Goal: Task Accomplishment & Management: Use online tool/utility

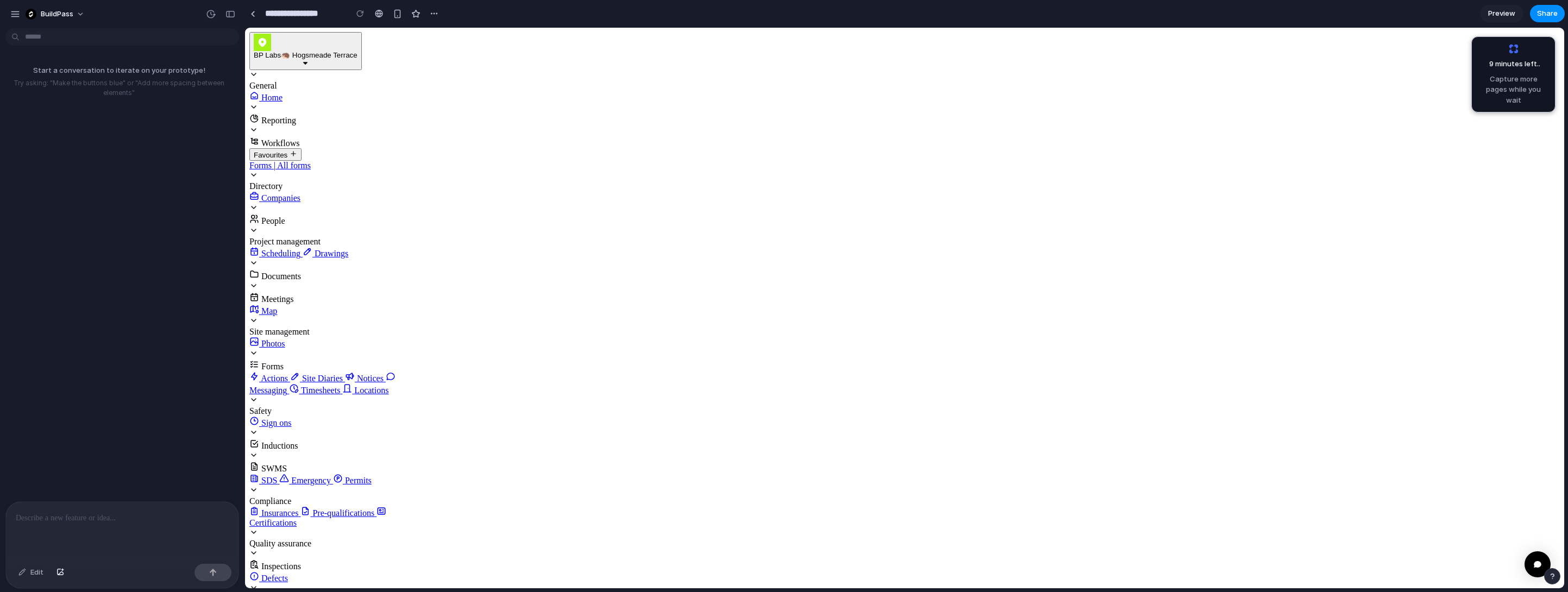
click at [301, 258] on span "Scheduling" at bounding box center [281, 253] width 39 height 10
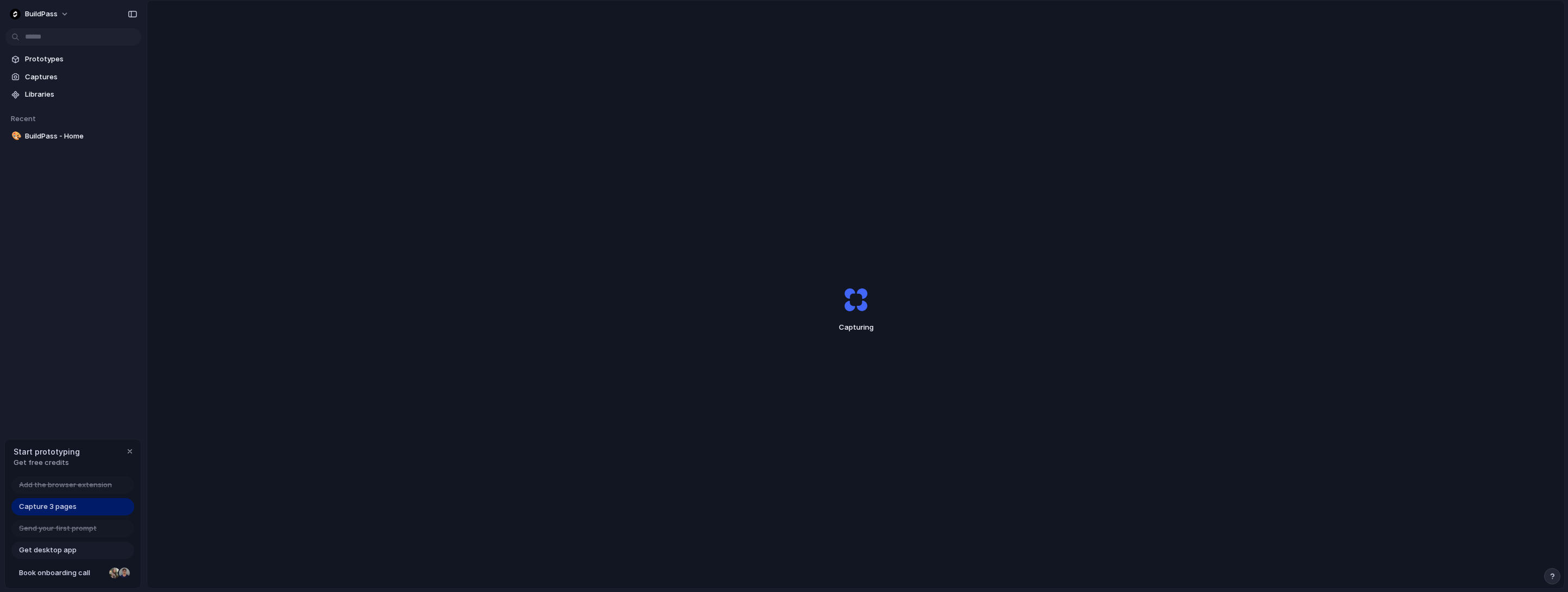
click at [85, 355] on div "BuildPass Prototypes Captures Libraries Recent 🎨 BuildPass - Home Start prototy…" at bounding box center [73, 296] width 146 height 592
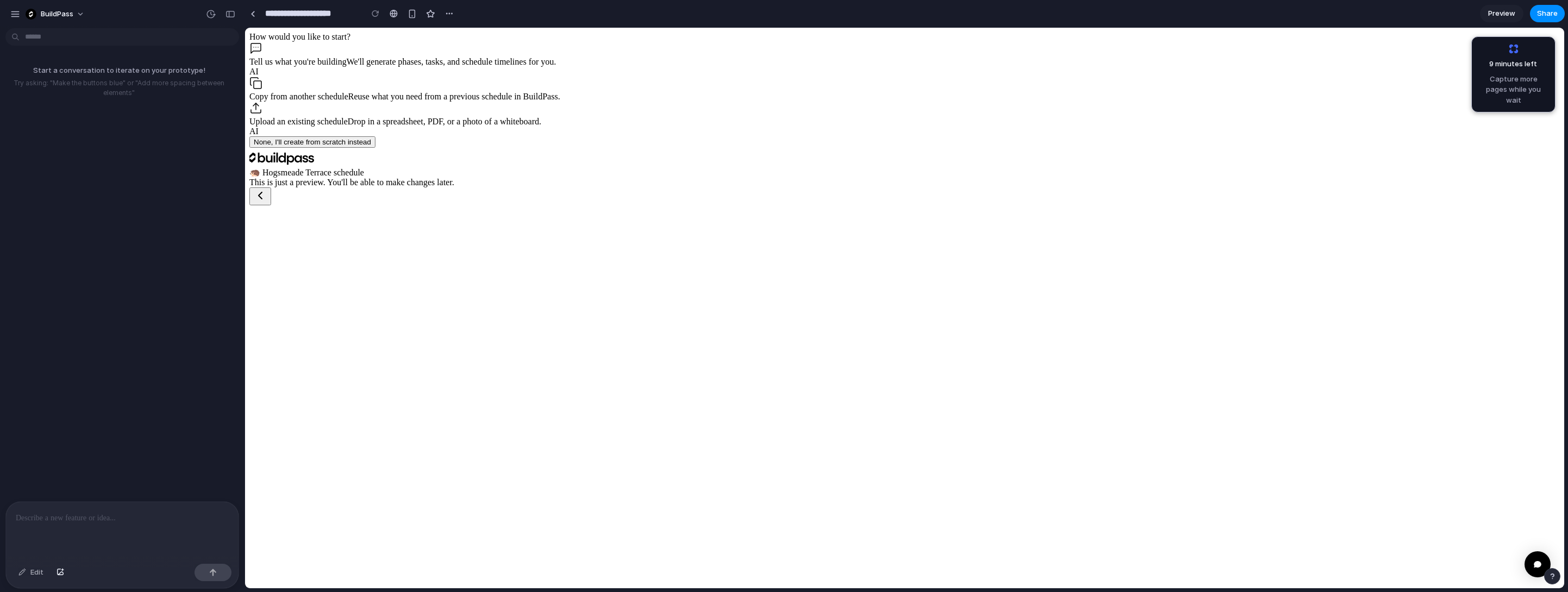
click at [602, 101] on div "Copy from another schedule Reuse what you need from a previous schedule in Buil…" at bounding box center [904, 89] width 1311 height 25
click at [606, 77] on div "Tell us what you're building We'll generate phases, tasks, and schedule timelin…" at bounding box center [904, 59] width 1311 height 35
click at [607, 101] on div "Copy from another schedule Reuse what you need from a previous schedule in Buil…" at bounding box center [904, 89] width 1311 height 25
click at [594, 136] on div "Upload an existing schedule Drop in a spreadsheet, PDF, or a photo of a whitebo…" at bounding box center [904, 119] width 1311 height 35
click at [589, 136] on div "Upload an existing schedule Drop in a spreadsheet, PDF, or a photo of a whitebo…" at bounding box center [904, 119] width 1311 height 35
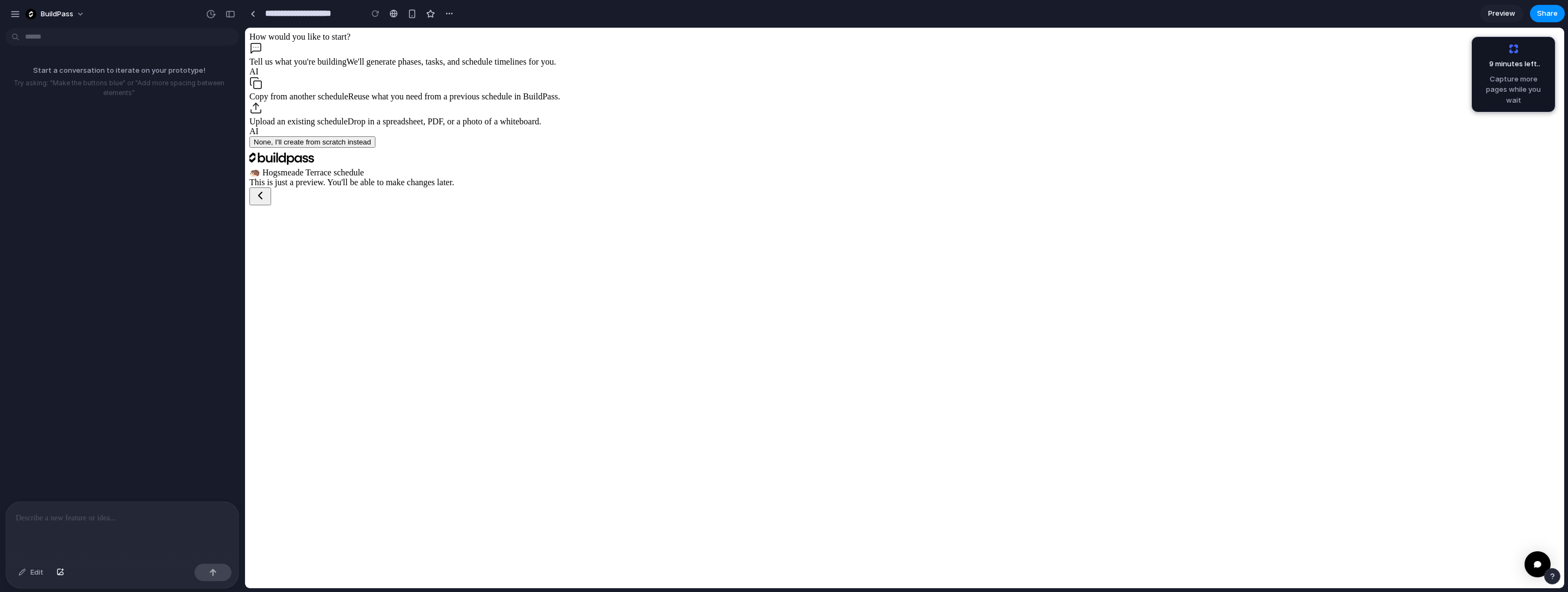
click at [589, 136] on div "Upload an existing schedule Drop in a spreadsheet, PDF, or a photo of a whitebo…" at bounding box center [904, 119] width 1311 height 35
click at [572, 101] on div "Copy from another schedule Reuse what you need from a previous schedule in Buil…" at bounding box center [904, 89] width 1311 height 25
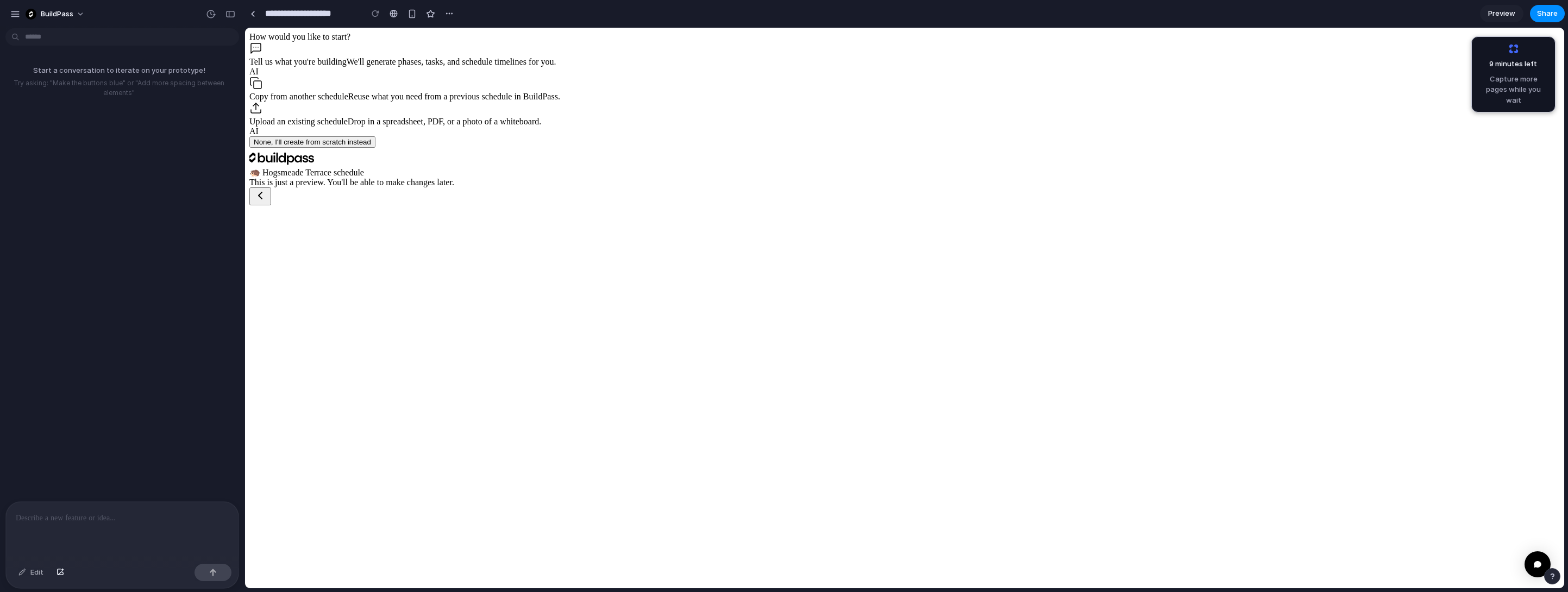
click at [583, 77] on div "Tell us what you're building We'll generate phases, tasks, and schedule timelin…" at bounding box center [904, 59] width 1311 height 35
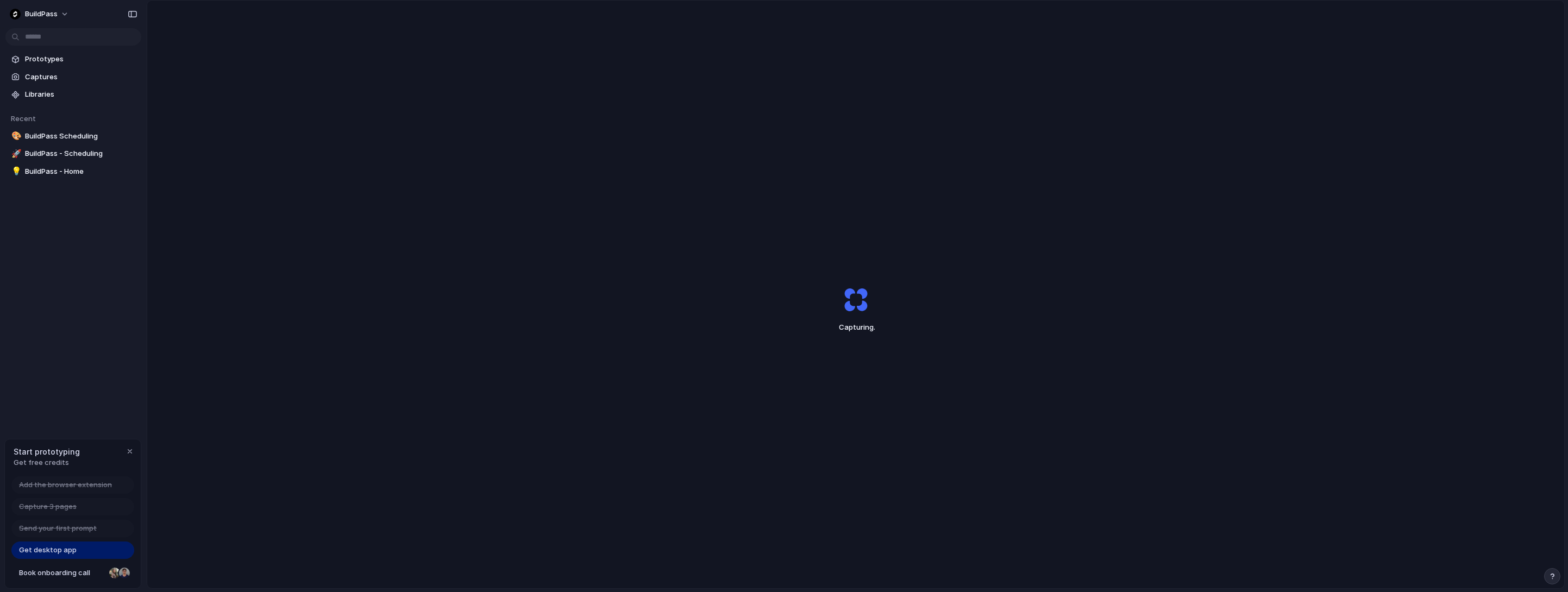
click at [105, 378] on div "BuildPass Prototypes Captures Libraries Recent 🎨 BuildPass Scheduling 🚀 BuildPa…" at bounding box center [73, 296] width 146 height 592
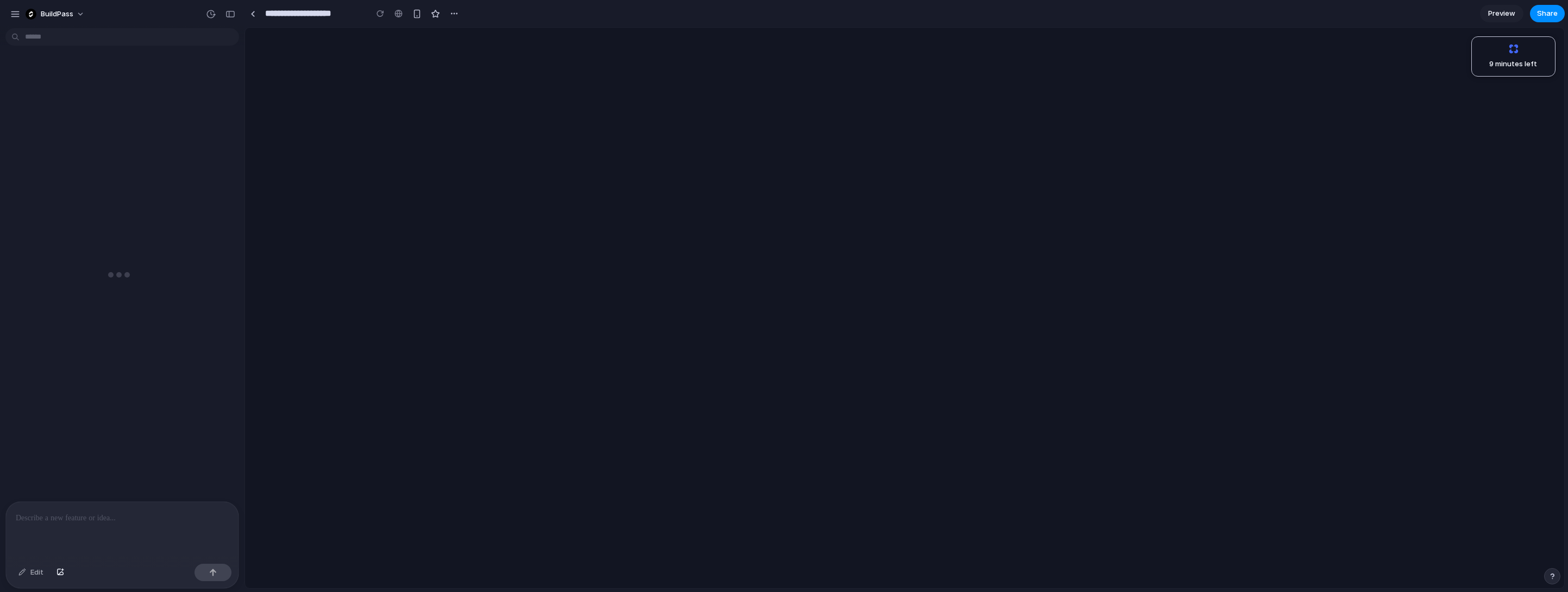
click at [58, 303] on div at bounding box center [119, 274] width 238 height 436
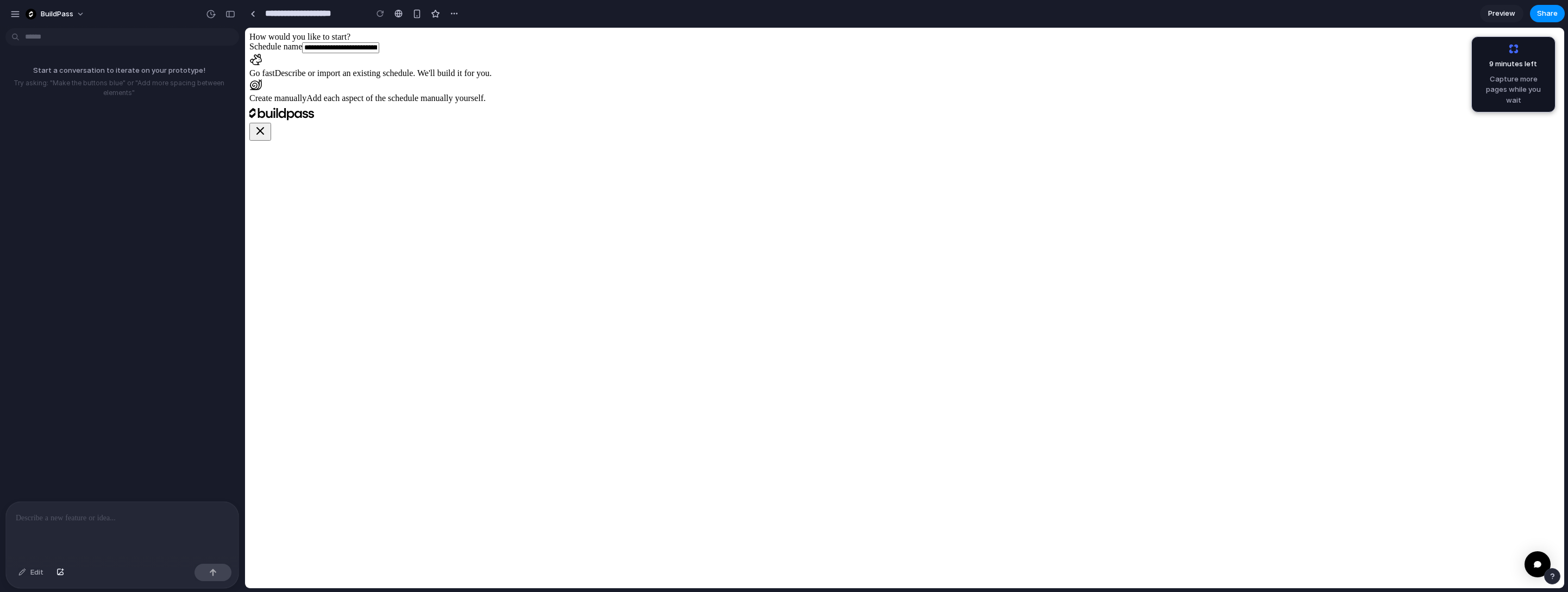
click at [820, 78] on div "Go fast Describe or import an existing schedule. We'll build it for you." at bounding box center [904, 65] width 1311 height 25
drag, startPoint x: 552, startPoint y: 267, endPoint x: 311, endPoint y: 112, distance: 286.5
click at [550, 141] on div "**********" at bounding box center [904, 86] width 1311 height 108
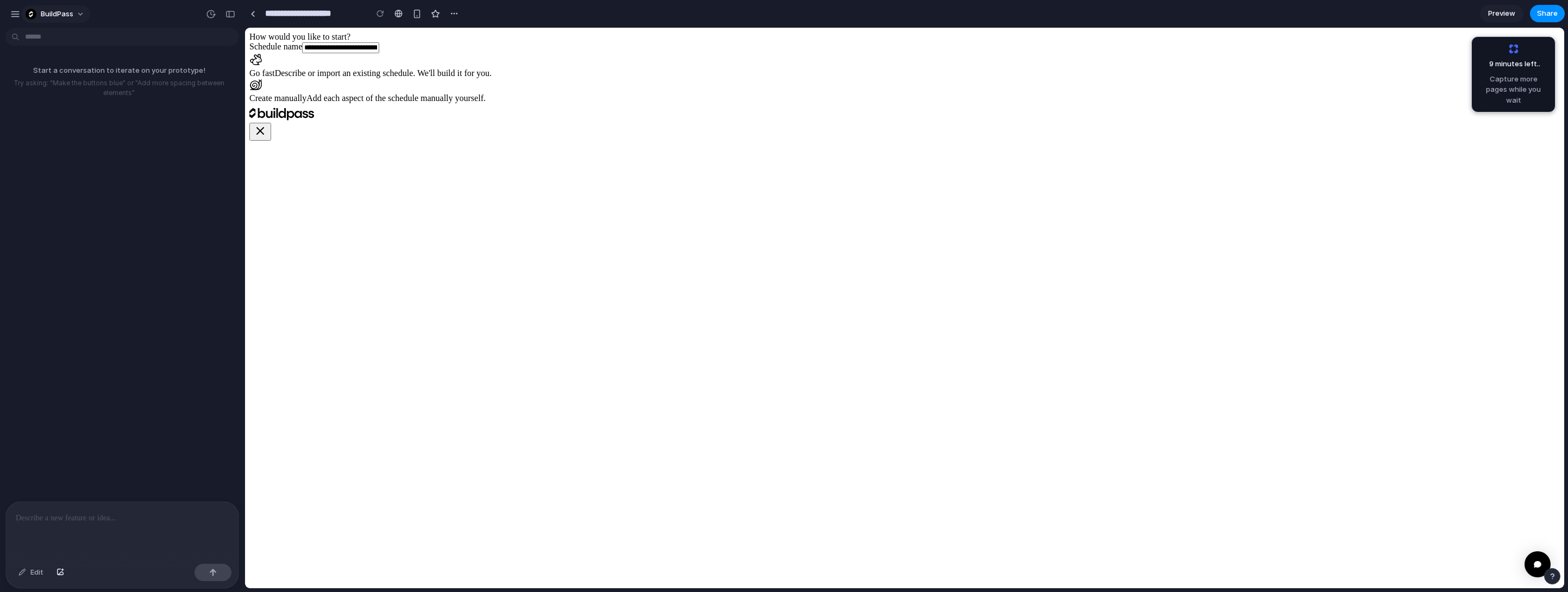
click at [25, 15] on button "BuildPass" at bounding box center [55, 14] width 69 height 17
click at [13, 4] on div "Settings Invite members Change theme Sign out" at bounding box center [784, 296] width 1568 height 592
click at [16, 13] on div "button" at bounding box center [15, 14] width 10 height 10
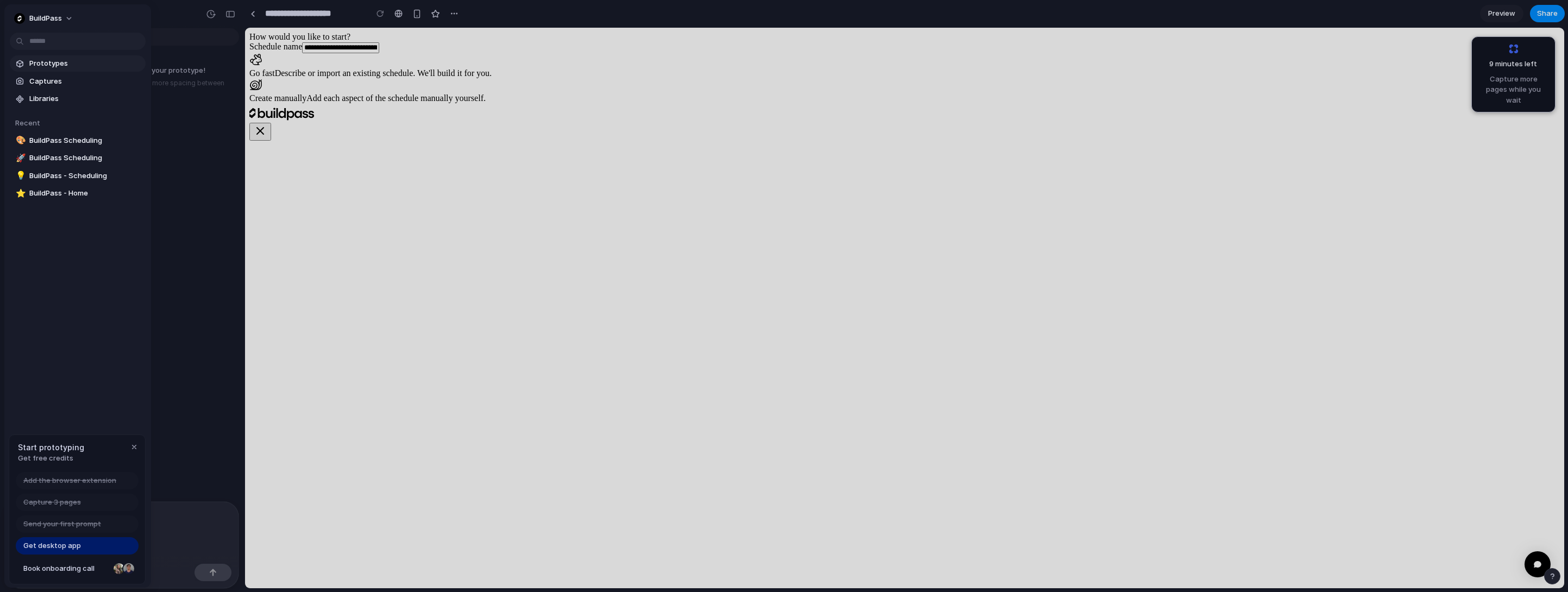
click at [59, 61] on span "Prototypes" at bounding box center [85, 63] width 112 height 11
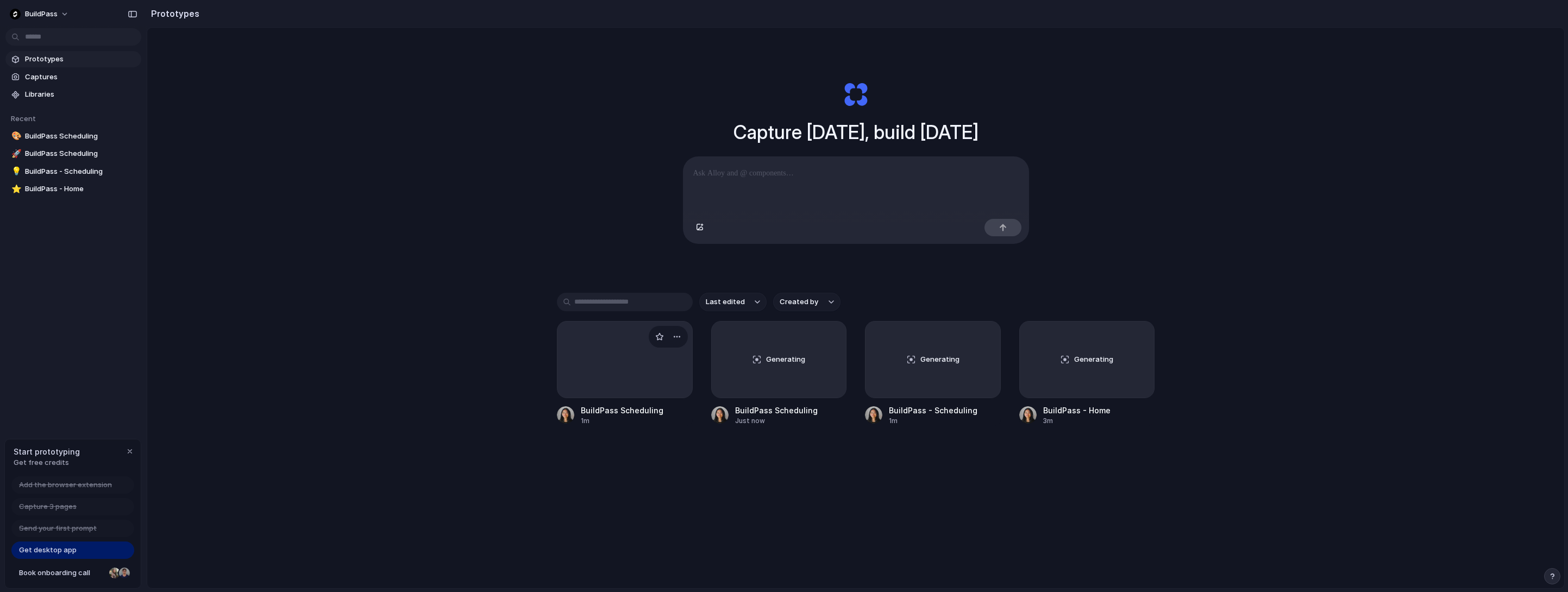
click at [607, 359] on div at bounding box center [625, 359] width 136 height 77
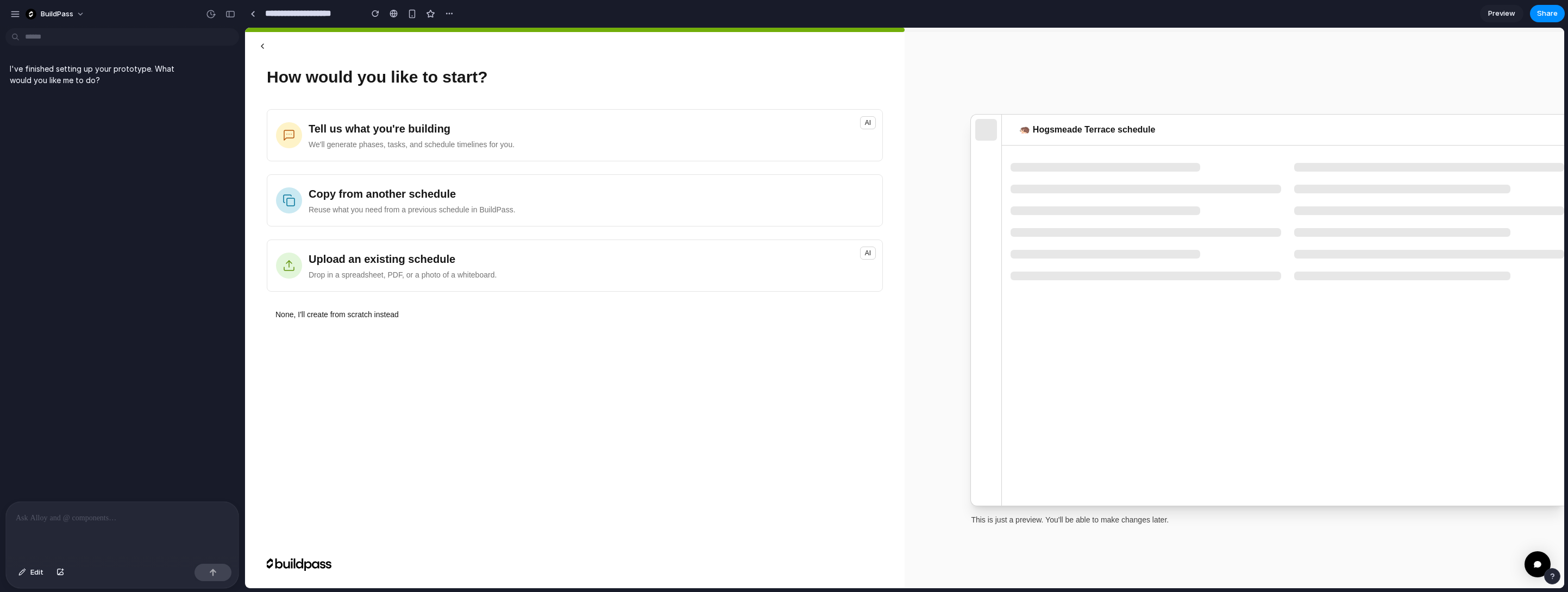
click at [256, 41] on button "button" at bounding box center [262, 46] width 26 height 20
click at [335, 146] on span "We'll generate phases, tasks, and schedule timelines for you." at bounding box center [411, 144] width 206 height 11
click at [261, 46] on button "button" at bounding box center [262, 46] width 26 height 20
drag, startPoint x: 261, startPoint y: 46, endPoint x: 258, endPoint y: 34, distance: 12.4
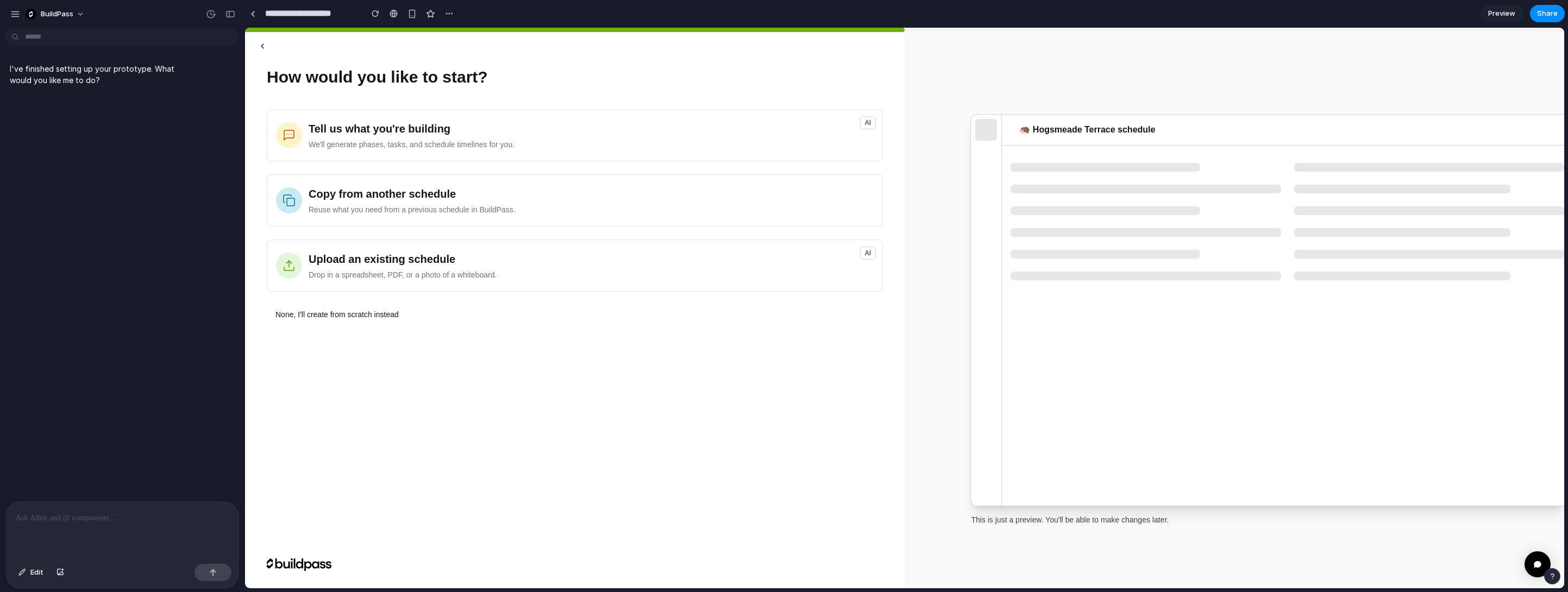
click at [260, 42] on button "button" at bounding box center [262, 46] width 26 height 20
click at [108, 215] on div "I've finished setting up your prototype. What would you like me to do?" at bounding box center [119, 267] width 238 height 469
click at [18, 10] on div "button" at bounding box center [15, 14] width 10 height 10
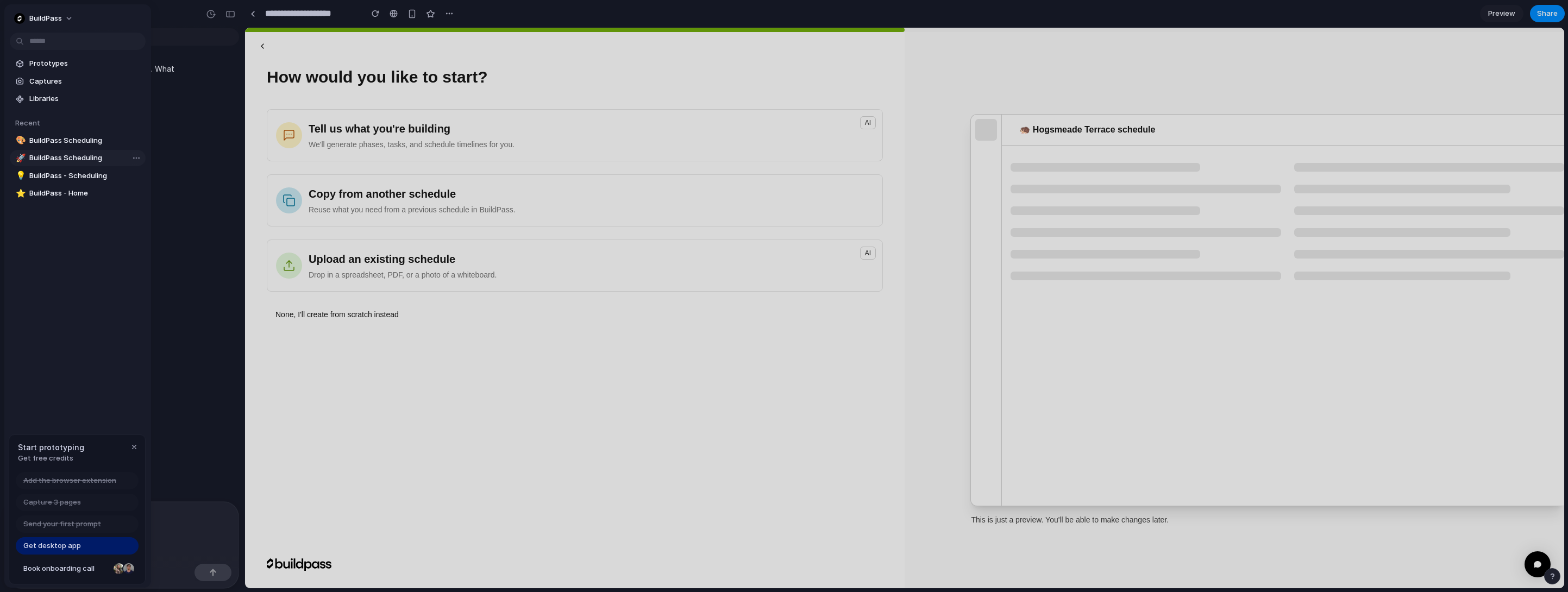
click at [70, 151] on link "🚀 BuildPass Scheduling" at bounding box center [77, 158] width 136 height 16
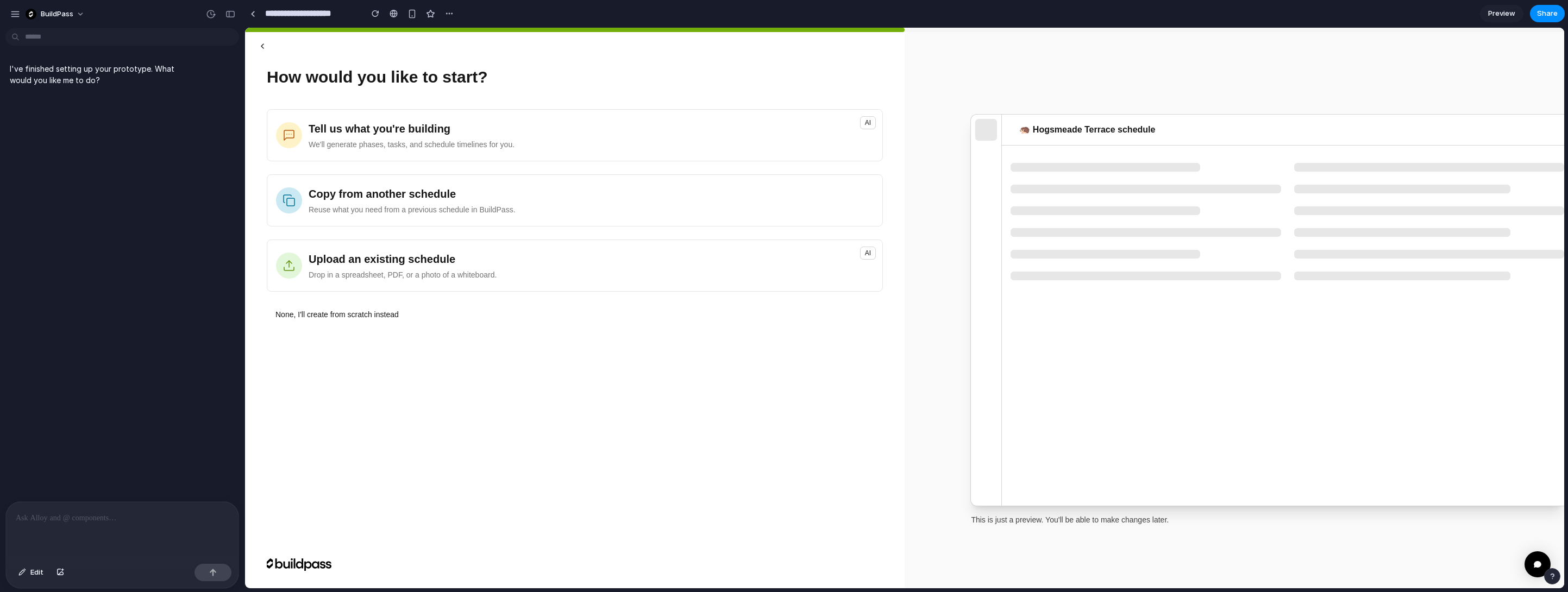
click at [760, 418] on div "Tell us what you're building We'll generate phases, tasks, and schedule timelin…" at bounding box center [575, 329] width 616 height 441
click at [765, 419] on div "Tell us what you're building We'll generate phases, tasks, and schedule timelin…" at bounding box center [575, 329] width 616 height 441
